Goal: Task Accomplishment & Management: Manage account settings

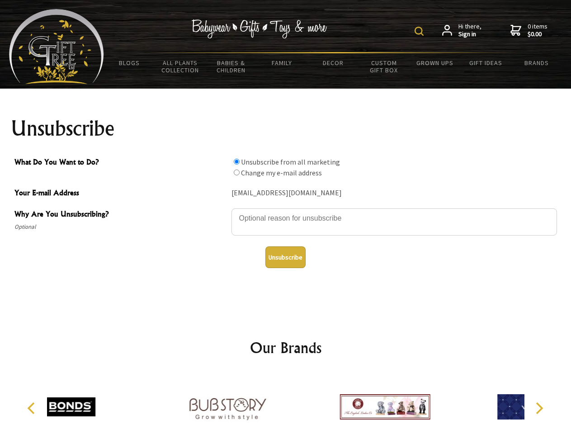
click at [420, 31] on img at bounding box center [419, 31] width 9 height 9
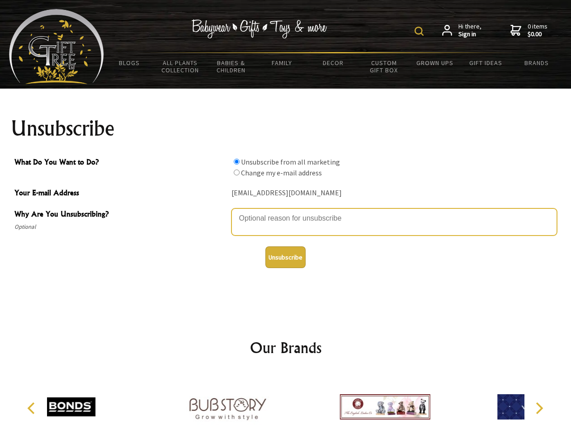
click at [286, 212] on textarea "Why Are You Unsubscribing?" at bounding box center [394, 221] width 326 height 27
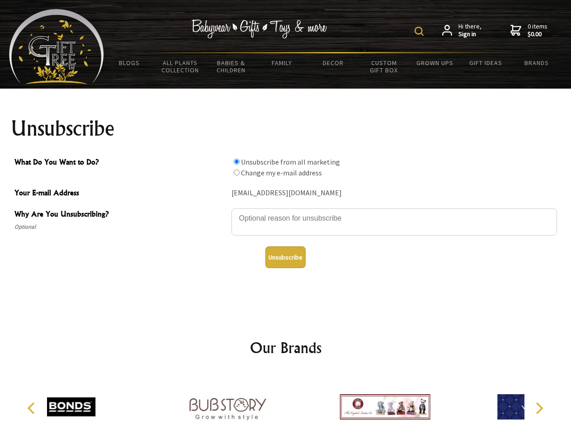
click at [236, 161] on input "What Do You Want to Do?" at bounding box center [237, 162] width 6 height 6
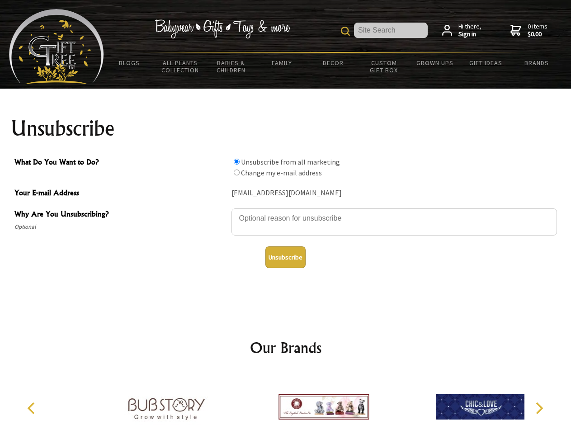
click at [236, 172] on input "What Do You Want to Do?" at bounding box center [237, 173] width 6 height 6
radio input "true"
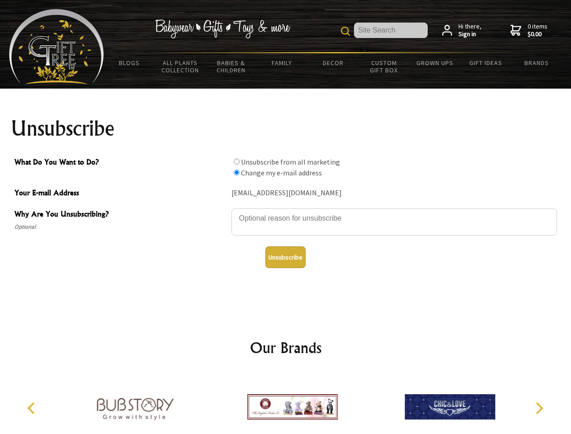
click at [285, 257] on button "Unsubscribe" at bounding box center [285, 257] width 40 height 22
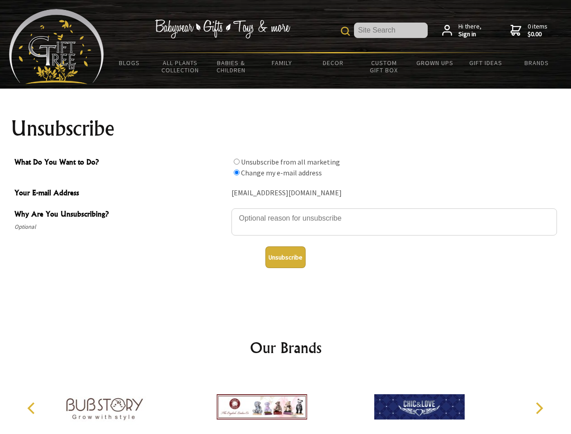
click at [286, 403] on img at bounding box center [262, 407] width 90 height 68
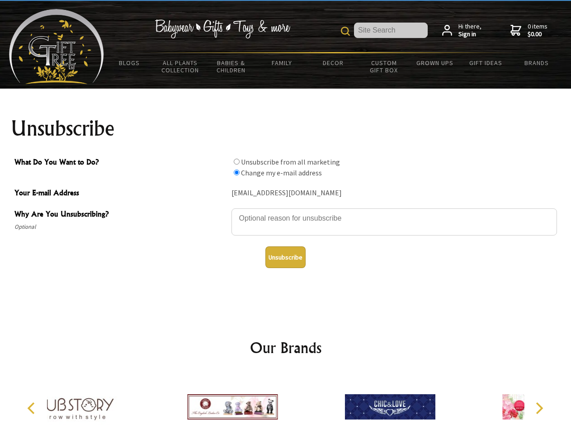
click at [33, 408] on icon "Previous" at bounding box center [32, 408] width 12 height 12
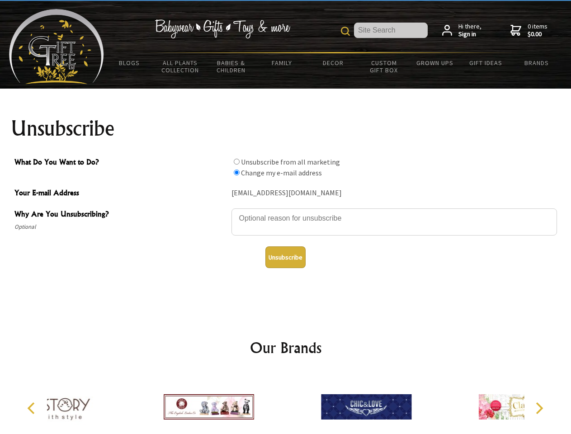
click at [539, 408] on icon "Next" at bounding box center [539, 408] width 12 height 12
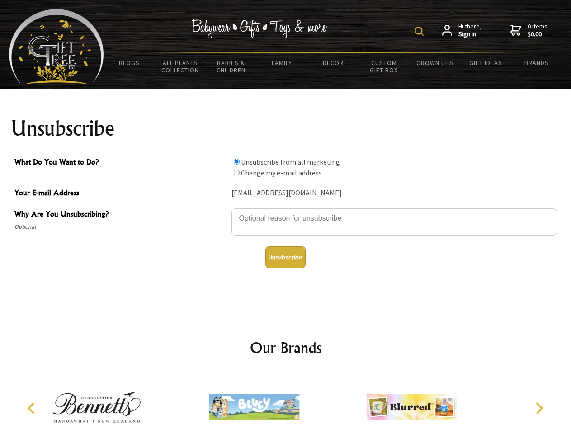
click at [420, 31] on img at bounding box center [419, 31] width 9 height 9
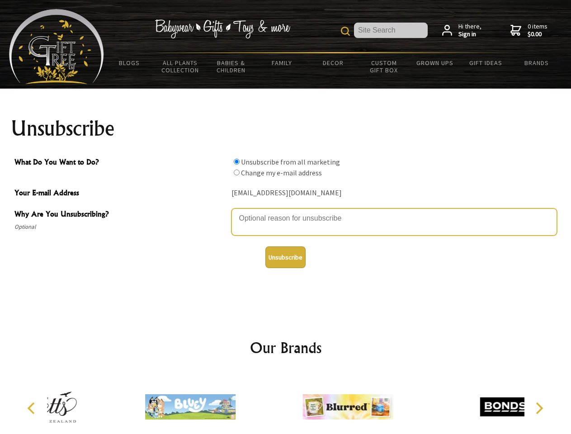
click at [286, 212] on textarea "Why Are You Unsubscribing?" at bounding box center [394, 221] width 326 height 27
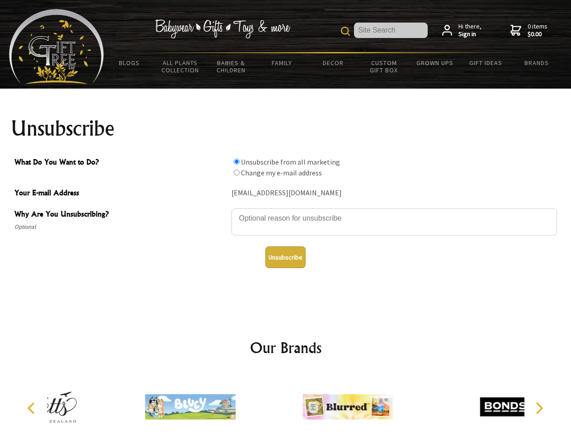
click at [236, 161] on input "What Do You Want to Do?" at bounding box center [237, 162] width 6 height 6
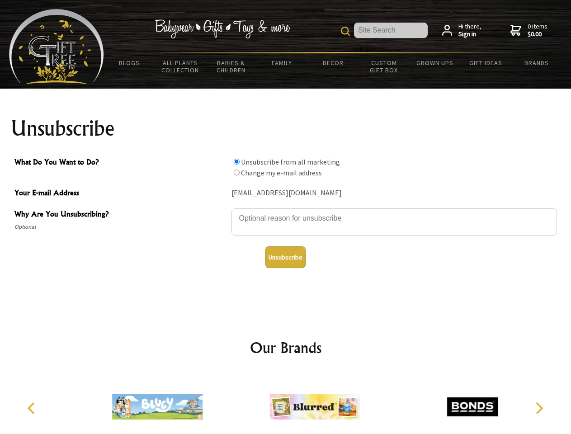
click at [236, 172] on input "What Do You Want to Do?" at bounding box center [237, 173] width 6 height 6
radio input "true"
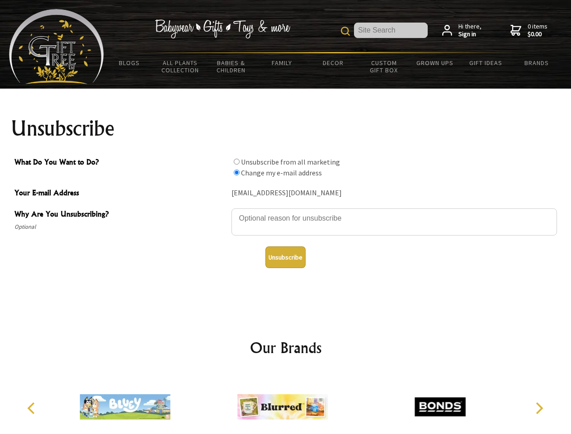
click at [285, 257] on button "Unsubscribe" at bounding box center [285, 257] width 40 height 22
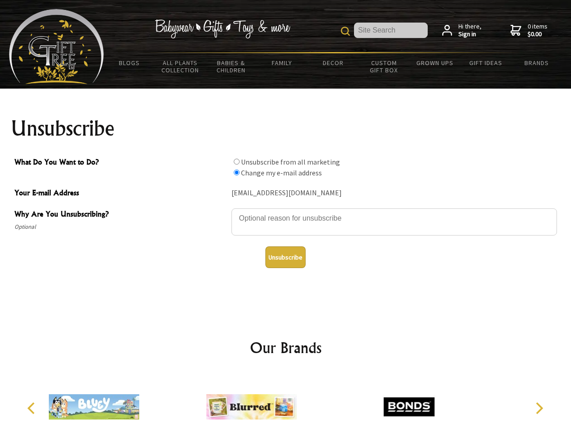
click at [286, 403] on div at bounding box center [251, 408] width 157 height 71
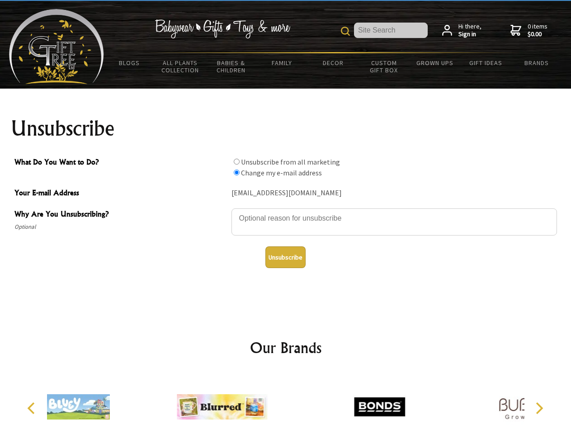
click at [33, 408] on icon "Previous" at bounding box center [32, 408] width 12 height 12
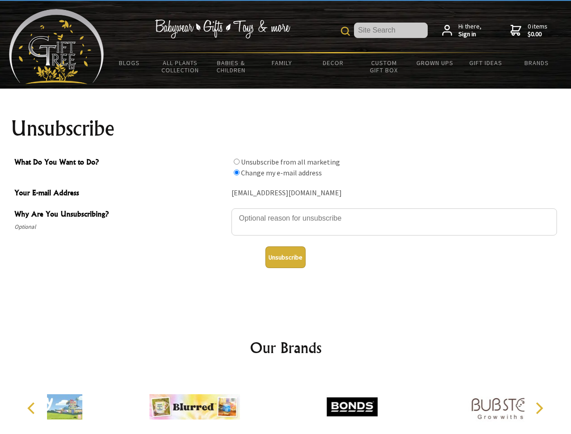
click at [539, 408] on icon "Next" at bounding box center [539, 408] width 12 height 12
